Goal: Task Accomplishment & Management: Use online tool/utility

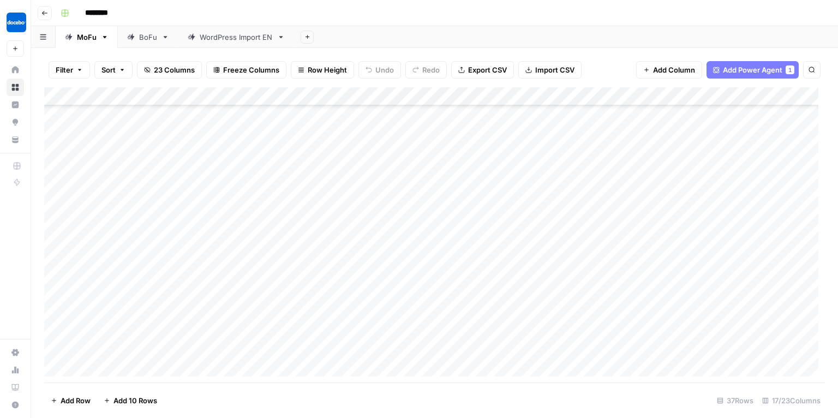
scroll to position [433, 0]
click at [103, 362] on div "Add Column" at bounding box center [434, 235] width 781 height 296
paste textarea "**********"
type textarea "**********"
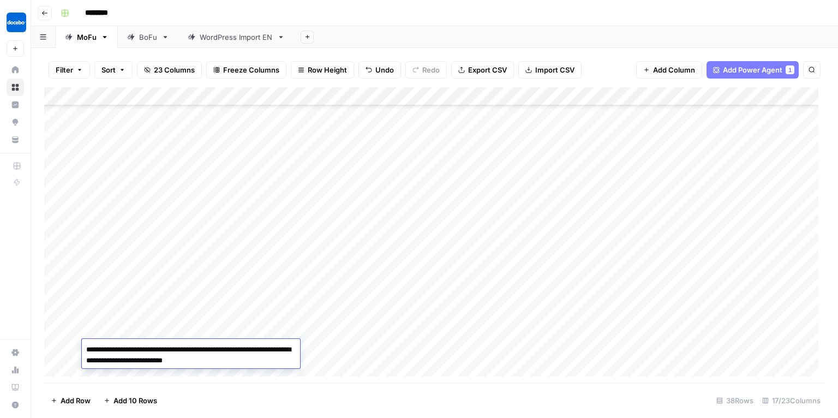
click at [421, 405] on footer "Add Row Add 10 Rows 38 Rows 17/23 Columns" at bounding box center [434, 400] width 781 height 35
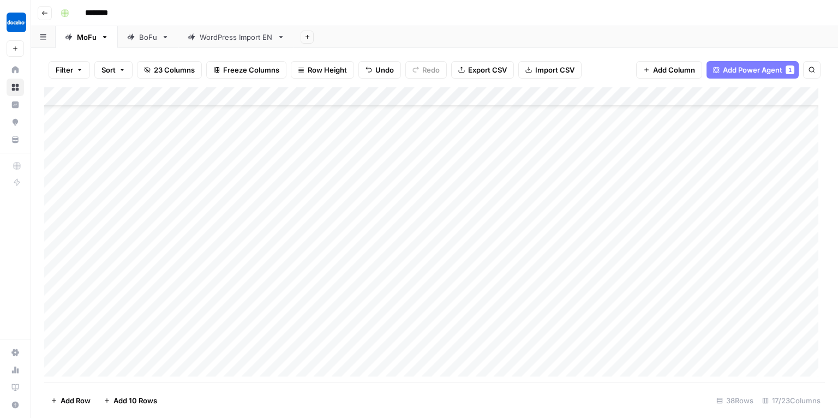
click at [103, 350] on div "Add Column" at bounding box center [434, 235] width 781 height 296
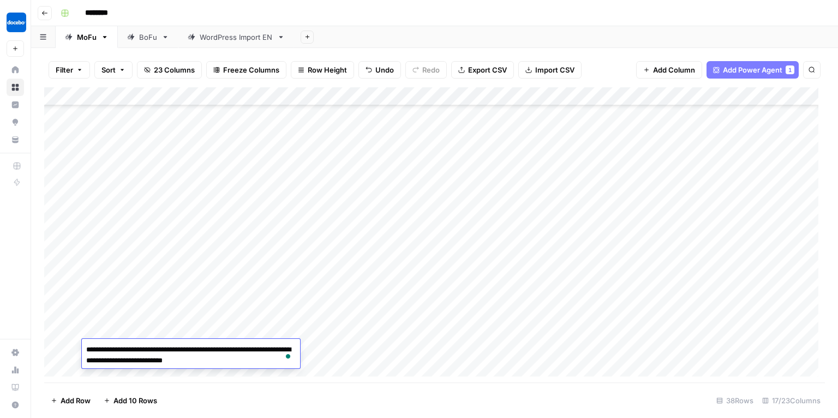
drag, startPoint x: 103, startPoint y: 350, endPoint x: 78, endPoint y: 348, distance: 25.7
click at [78, 348] on body "**********" at bounding box center [419, 209] width 838 height 418
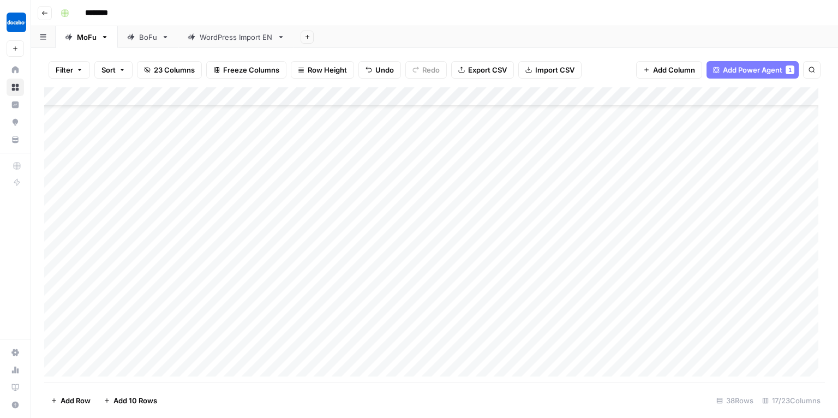
click at [385, 366] on div "Add Column" at bounding box center [434, 235] width 781 height 296
click at [407, 344] on div "Add Column" at bounding box center [434, 235] width 781 height 296
click at [301, 347] on div "Add Column" at bounding box center [434, 235] width 781 height 296
click at [267, 347] on div "Add Column" at bounding box center [434, 235] width 781 height 296
click at [350, 344] on div "Add Column" at bounding box center [434, 235] width 781 height 296
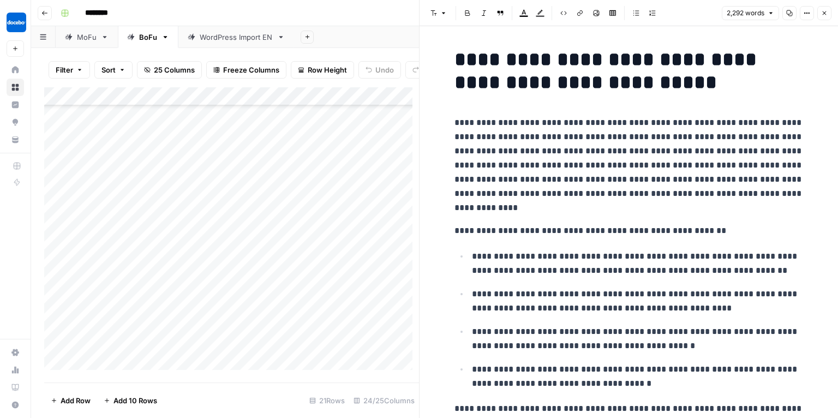
click at [45, 13] on icon "button" at bounding box center [44, 13] width 7 height 7
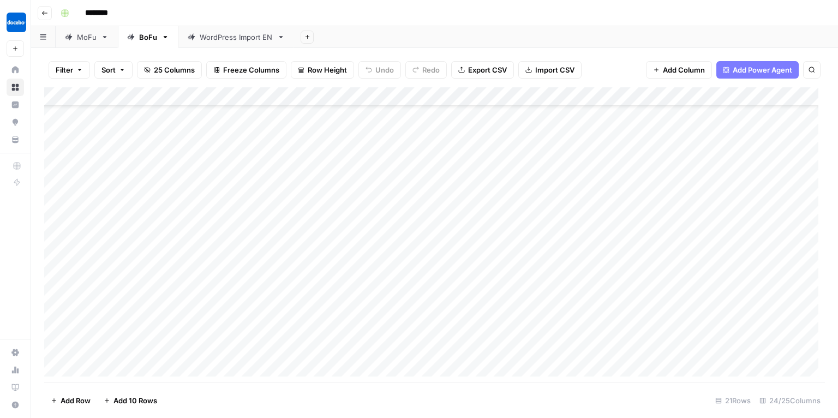
scroll to position [755, 0]
click at [396, 347] on div "Add Column" at bounding box center [434, 235] width 781 height 296
click at [68, 66] on span "Filter" at bounding box center [64, 69] width 17 height 11
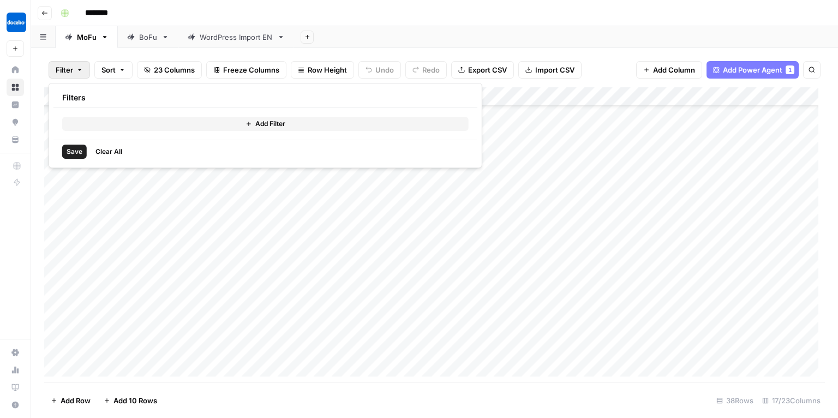
click at [68, 66] on span "Filter" at bounding box center [64, 69] width 17 height 11
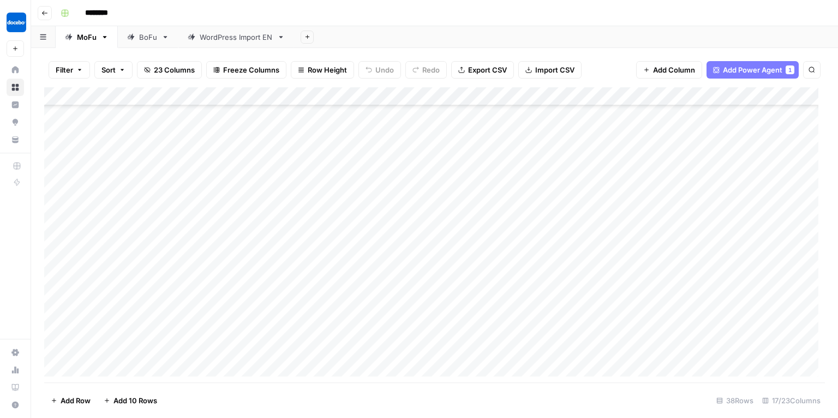
click at [245, 71] on span "Freeze Columns" at bounding box center [251, 69] width 56 height 11
click at [170, 70] on span "23 Columns" at bounding box center [174, 69] width 41 height 11
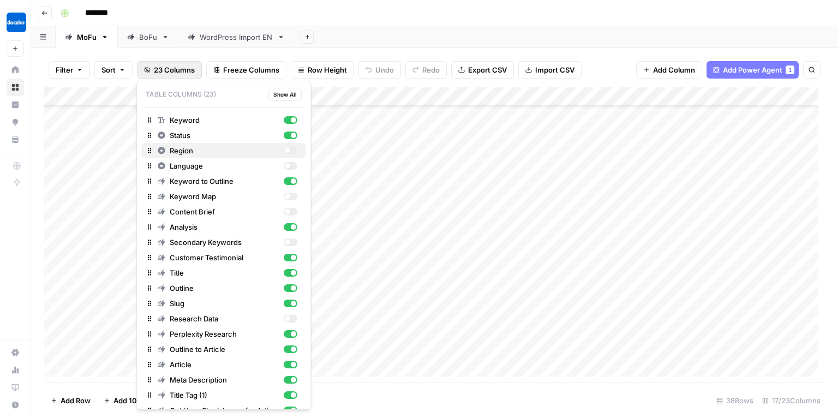
click at [284, 148] on div "button" at bounding box center [291, 151] width 14 height 8
click at [285, 163] on div "button" at bounding box center [287, 165] width 5 height 5
click at [365, 346] on div "Add Column" at bounding box center [434, 235] width 781 height 296
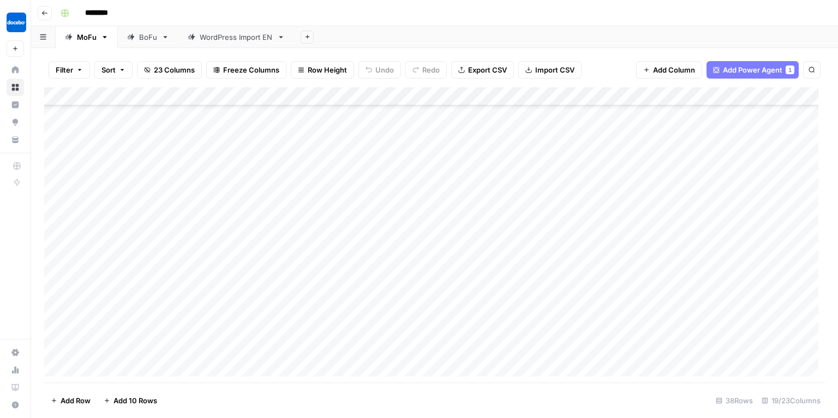
click at [365, 347] on div "Add Column" at bounding box center [434, 235] width 781 height 296
click at [372, 410] on div "us" at bounding box center [395, 412] width 109 height 20
click at [356, 413] on footer "Add Row Add 10 Rows 38 Rows 19/23 Columns" at bounding box center [434, 400] width 781 height 35
drag, startPoint x: 407, startPoint y: 330, endPoint x: 507, endPoint y: 334, distance: 100.5
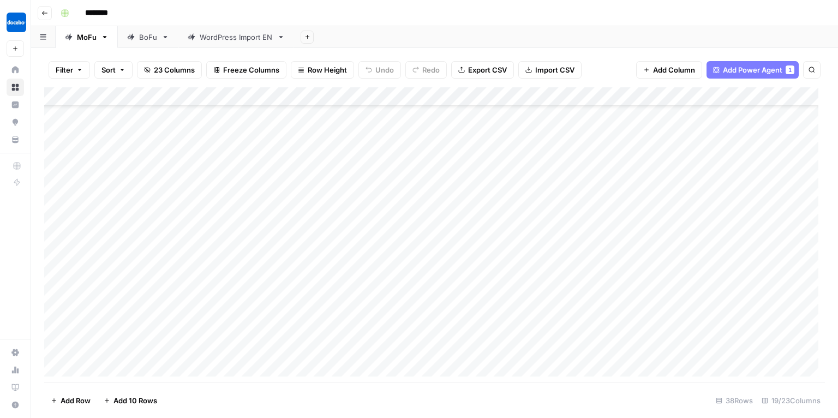
click at [507, 334] on div "Add Column" at bounding box center [434, 235] width 781 height 296
drag, startPoint x: 531, startPoint y: 336, endPoint x: 530, endPoint y: 343, distance: 7.1
click at [530, 343] on div "Add Column" at bounding box center [434, 235] width 781 height 296
click at [597, 346] on div "Add Column" at bounding box center [434, 235] width 781 height 296
